Goal: Transaction & Acquisition: Purchase product/service

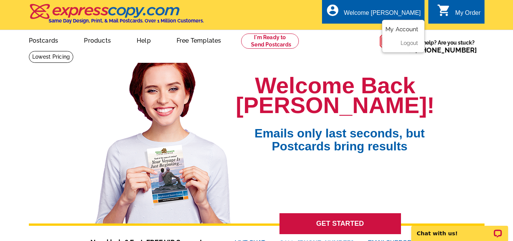
click at [399, 30] on link "My Account" at bounding box center [402, 29] width 33 height 7
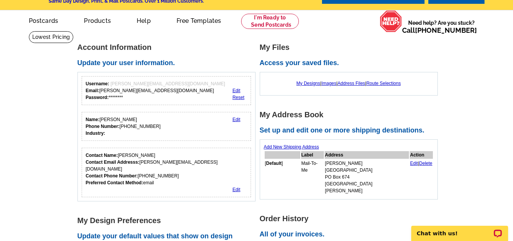
scroll to position [38, 0]
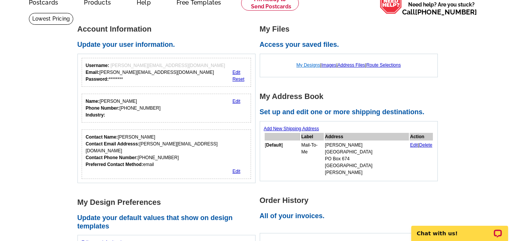
click at [299, 64] on link "My Designs" at bounding box center [309, 64] width 24 height 5
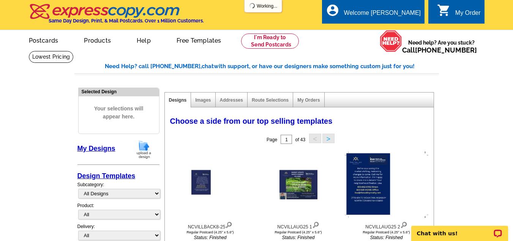
click at [143, 148] on img at bounding box center [144, 148] width 20 height 19
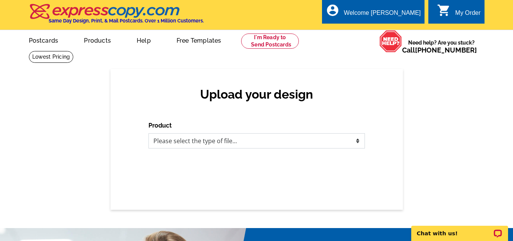
click at [359, 139] on select "Please select the type of file... Postcards Business Cards Letters and flyers G…" at bounding box center [257, 140] width 217 height 15
select select "1"
click at [149, 133] on select "Please select the type of file... Postcards Business Cards Letters and flyers G…" at bounding box center [257, 140] width 217 height 15
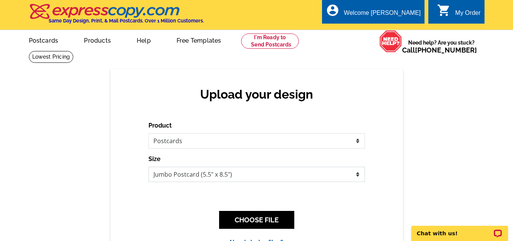
click at [359, 174] on select "Jumbo Postcard (5.5" x 8.5") Regular Postcard (4.25" x 5.6") Panoramic Postcard…" at bounding box center [257, 173] width 217 height 15
select select "1"
click at [149, 167] on select "Jumbo Postcard (5.5" x 8.5") Regular Postcard (4.25" x 5.6") Panoramic Postcard…" at bounding box center [257, 173] width 217 height 15
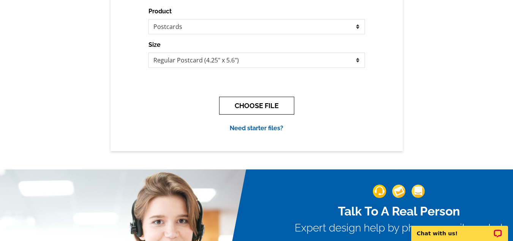
click at [254, 107] on button "CHOOSE FILE" at bounding box center [256, 106] width 75 height 18
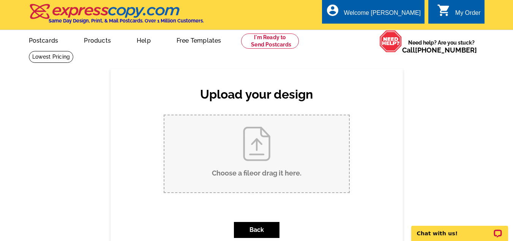
click at [262, 138] on input "Choose a file or drag it here ." at bounding box center [257, 153] width 185 height 77
type input "C:\fakepath\Riverbend10-25.pdf"
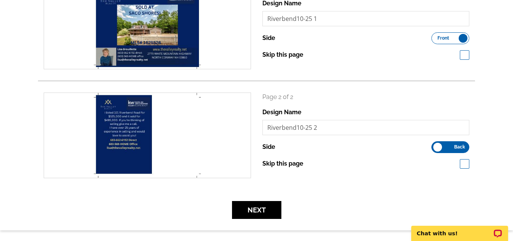
scroll to position [152, 0]
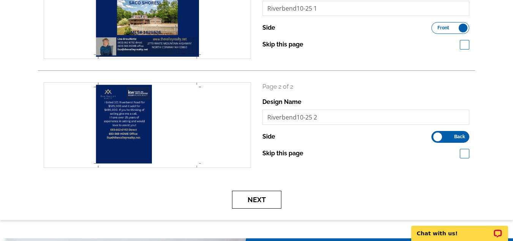
click at [264, 198] on button "Next" at bounding box center [256, 199] width 49 height 18
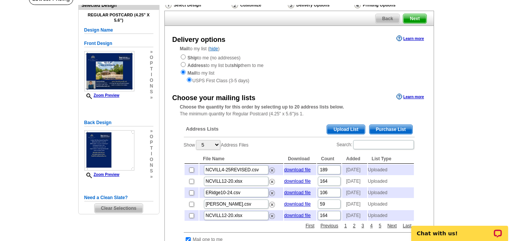
scroll to position [76, 0]
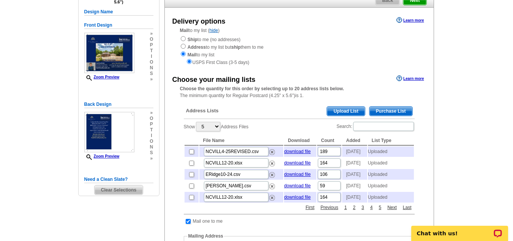
click at [340, 110] on span "Upload List" at bounding box center [346, 110] width 38 height 9
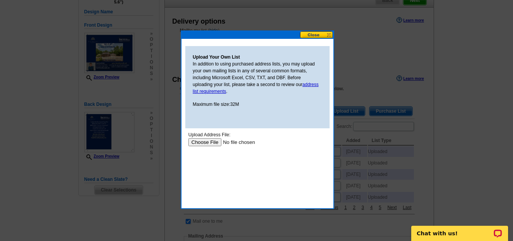
scroll to position [0, 0]
click at [211, 141] on input "file" at bounding box center [236, 142] width 96 height 8
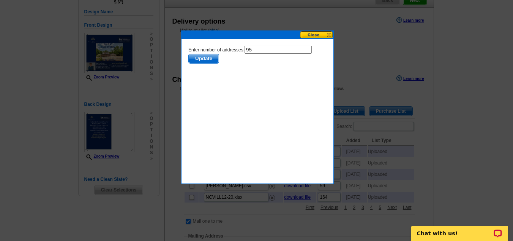
click at [200, 57] on span "Update" at bounding box center [203, 58] width 30 height 9
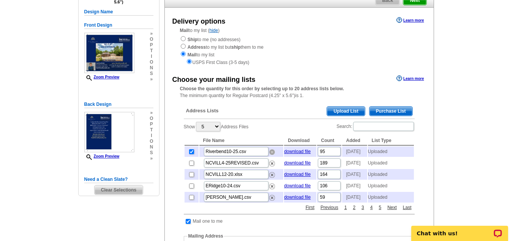
drag, startPoint x: 272, startPoint y: 152, endPoint x: 294, endPoint y: 40, distance: 113.9
click at [272, 152] on img at bounding box center [272, 152] width 6 height 6
click at [336, 109] on span "Upload List" at bounding box center [346, 110] width 38 height 9
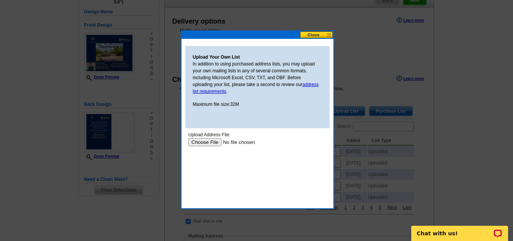
click at [205, 140] on input "file" at bounding box center [236, 142] width 96 height 8
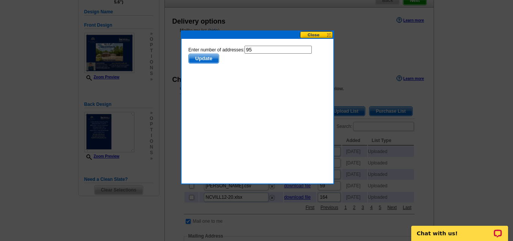
click at [210, 58] on span "Update" at bounding box center [203, 58] width 30 height 9
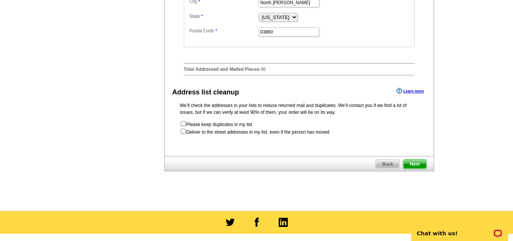
scroll to position [418, 0]
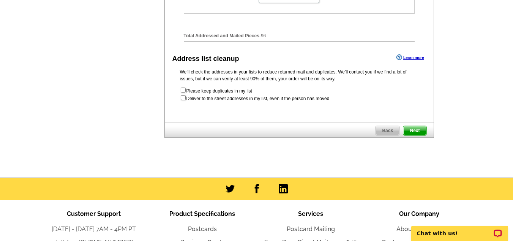
click at [419, 135] on span "Next" at bounding box center [415, 130] width 23 height 9
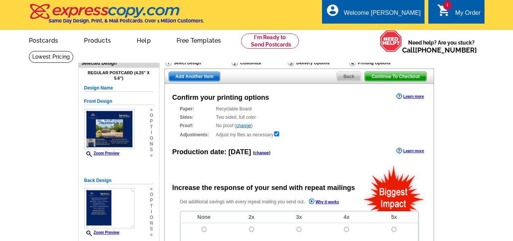
radio input "false"
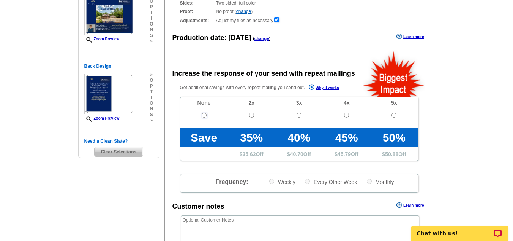
click at [206, 114] on input "radio" at bounding box center [204, 114] width 5 height 5
radio input "true"
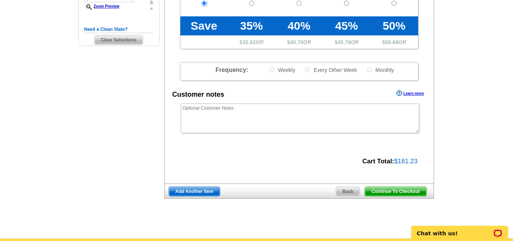
scroll to position [266, 0]
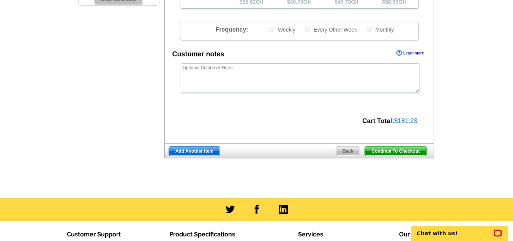
click at [396, 148] on span "Continue To Checkout" at bounding box center [395, 150] width 61 height 9
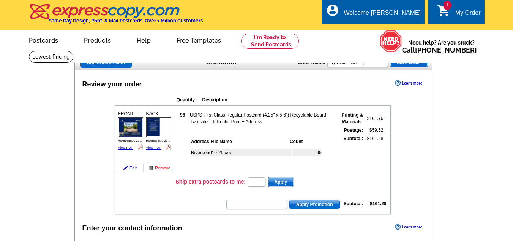
click at [245, 128] on td at bounding box center [261, 130] width 143 height 8
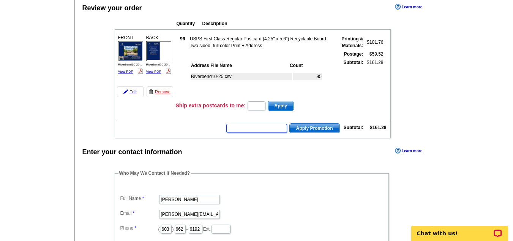
click at [245, 128] on input "text" at bounding box center [256, 127] width 61 height 9
type input "cc2230"
click at [309, 127] on span "Apply Promotion" at bounding box center [315, 127] width 50 height 9
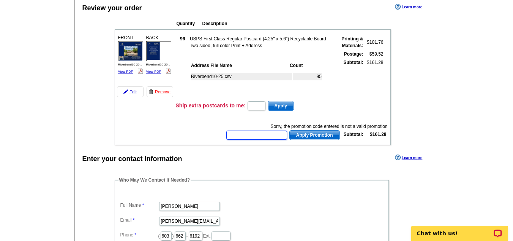
click at [265, 135] on input "text" at bounding box center [256, 134] width 61 height 9
type input "CC2330"
click at [317, 135] on span "Apply Promotion" at bounding box center [315, 134] width 50 height 9
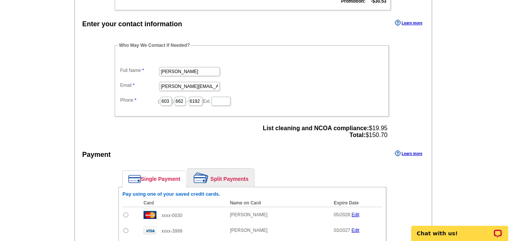
scroll to position [342, 0]
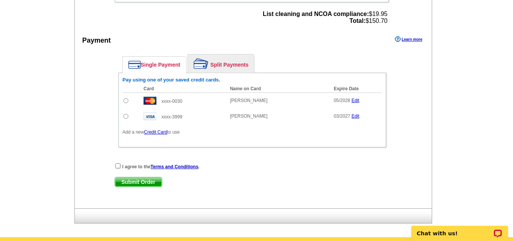
click at [126, 101] on input "radio" at bounding box center [125, 100] width 5 height 5
radio input "true"
click at [119, 168] on input "checkbox" at bounding box center [118, 165] width 5 height 5
checkbox input "true"
click at [139, 179] on span "Submit Order" at bounding box center [138, 181] width 47 height 9
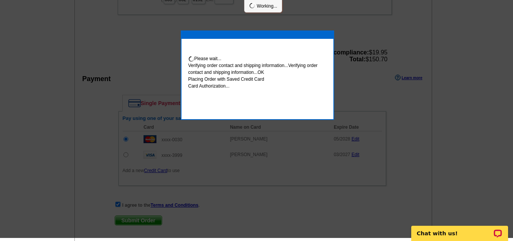
scroll to position [339, 0]
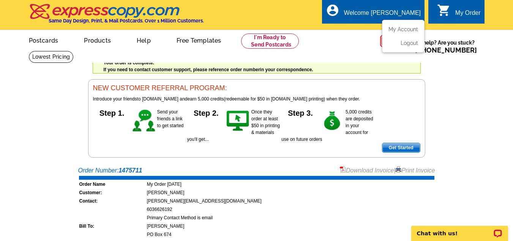
click at [395, 10] on div "Welcome [PERSON_NAME]" at bounding box center [382, 14] width 77 height 11
click at [403, 46] on link "Logout" at bounding box center [408, 43] width 19 height 7
